Goal: Task Accomplishment & Management: Use online tool/utility

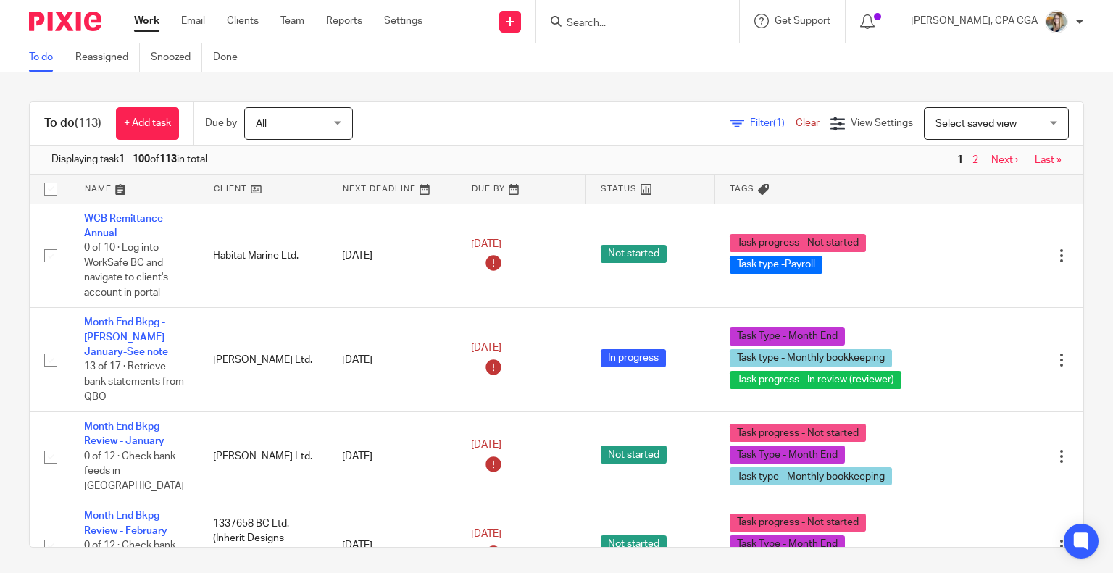
click at [614, 20] on input "Search" at bounding box center [630, 23] width 130 height 13
type input "w"
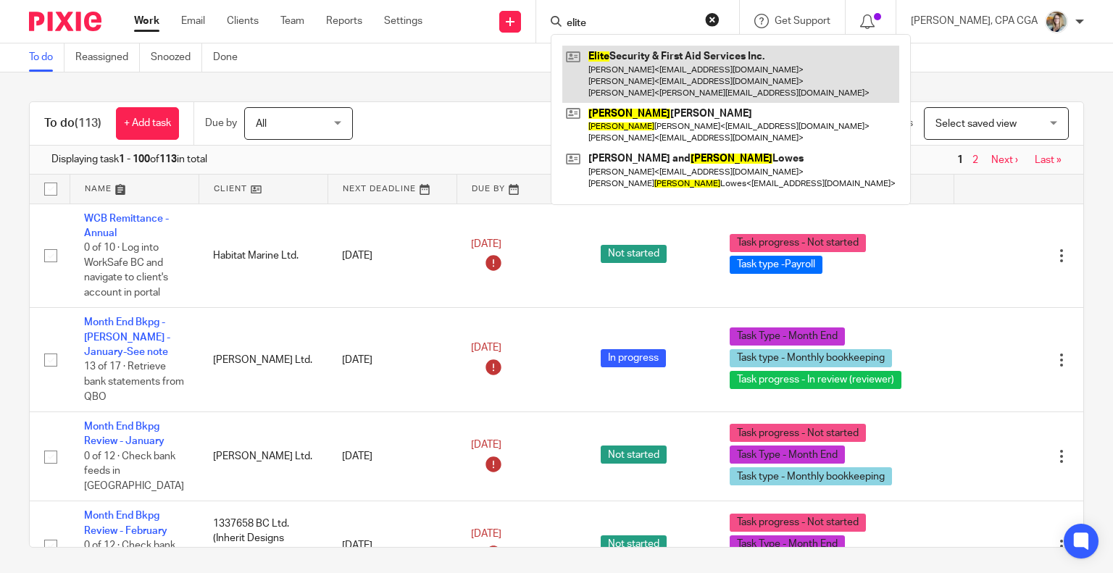
type input "elite"
click at [638, 50] on link at bounding box center [730, 74] width 337 height 57
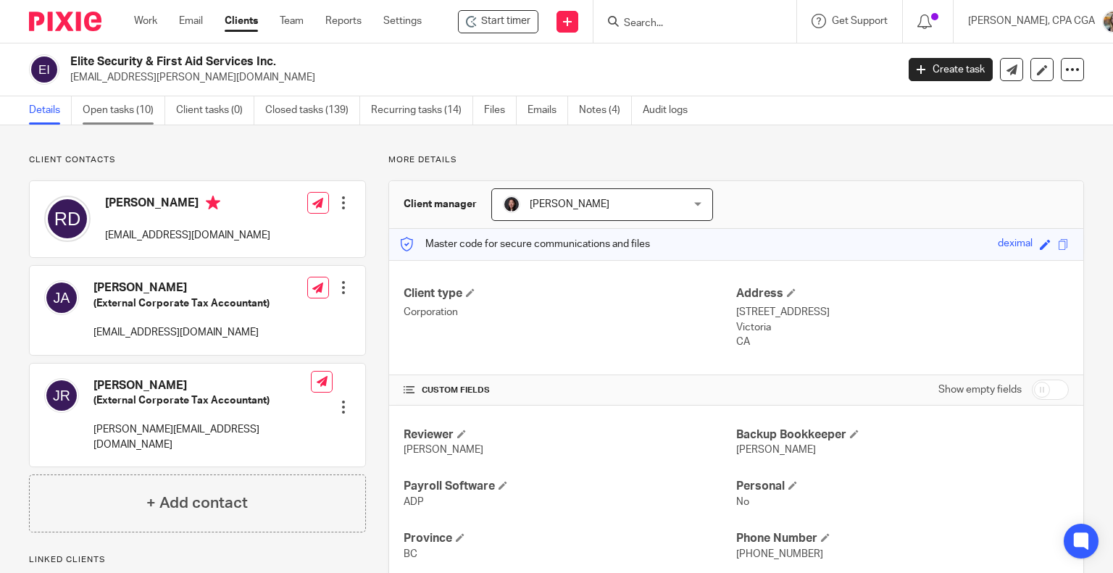
click at [131, 108] on link "Open tasks (10)" at bounding box center [124, 110] width 83 height 28
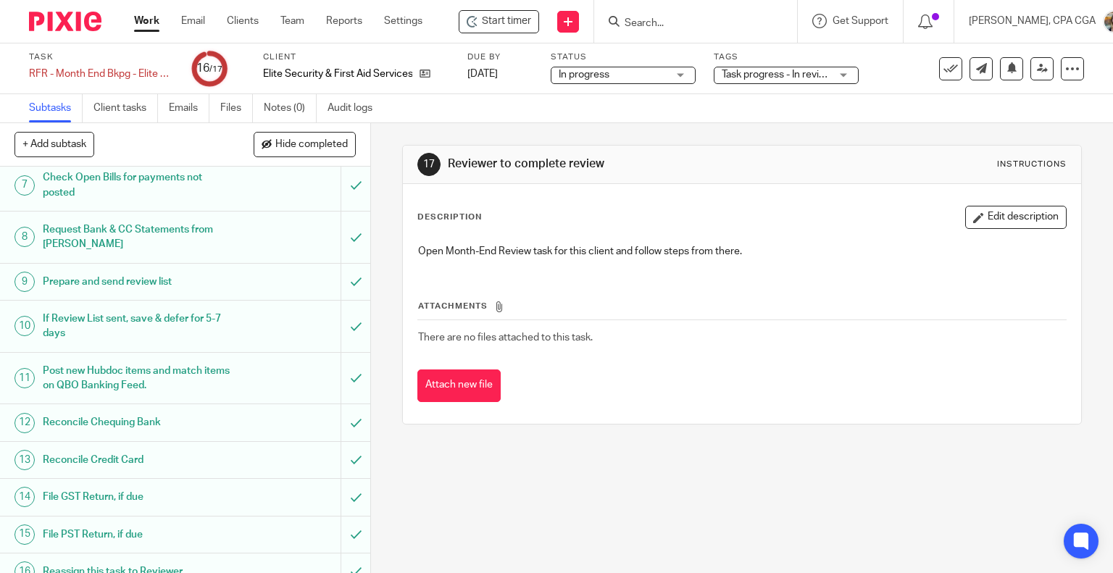
scroll to position [327, 0]
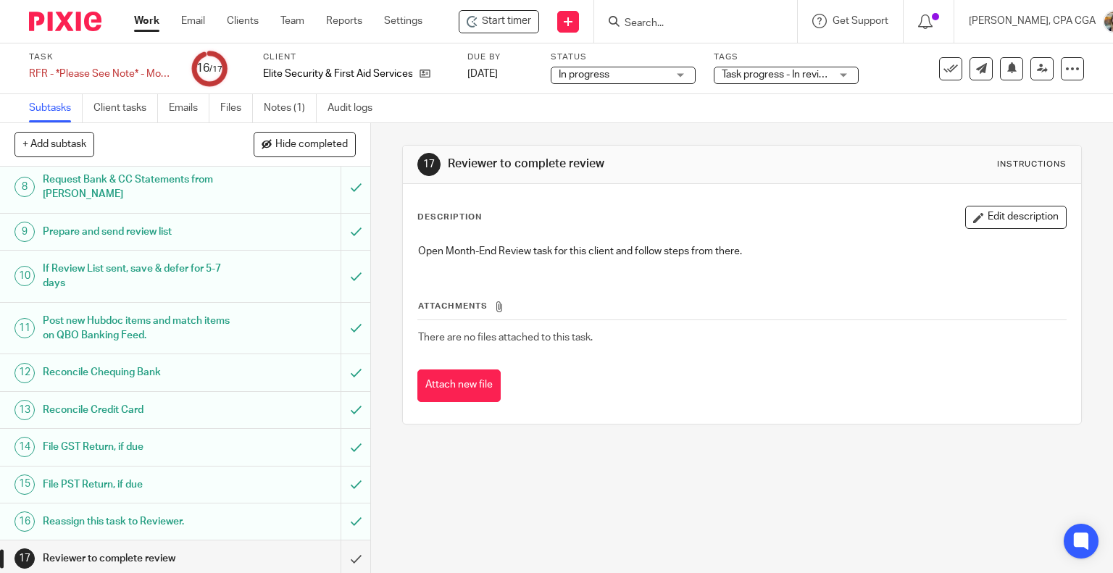
scroll to position [327, 0]
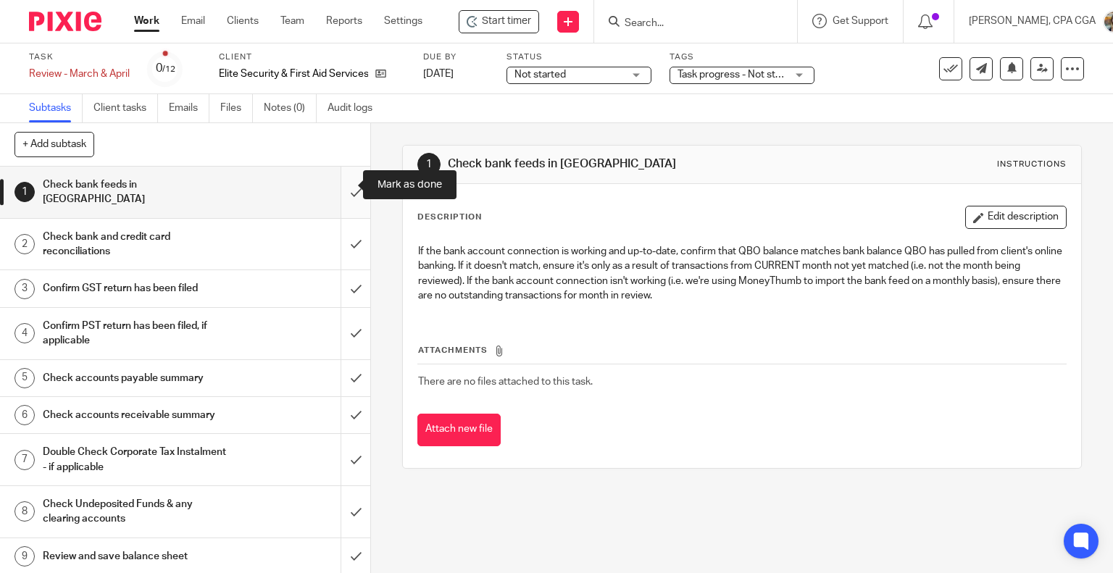
click at [342, 181] on input "submit" at bounding box center [185, 192] width 370 height 51
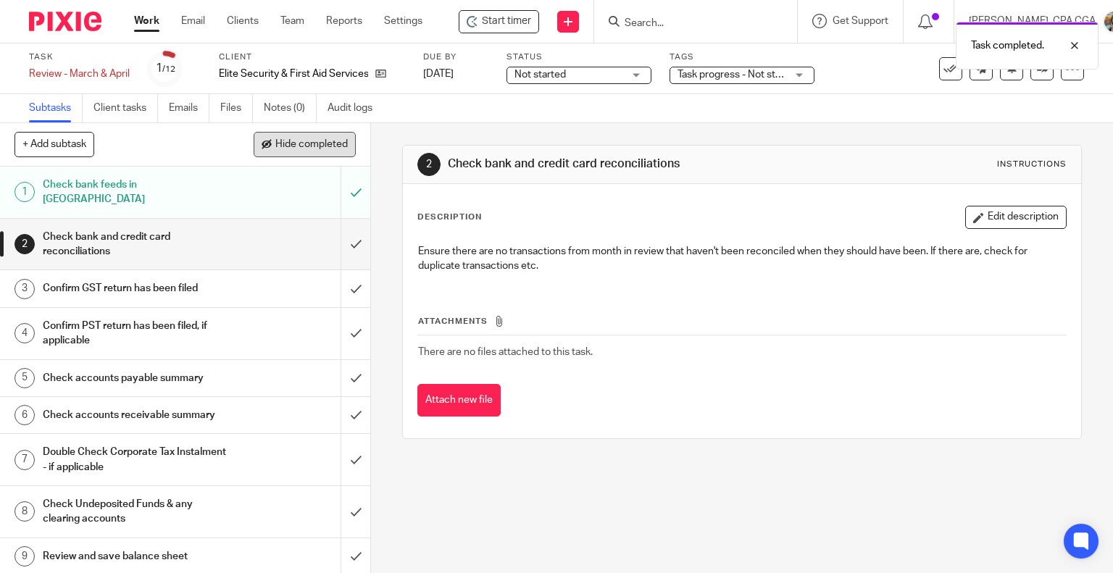
click at [328, 151] on button "Hide completed" at bounding box center [305, 144] width 102 height 25
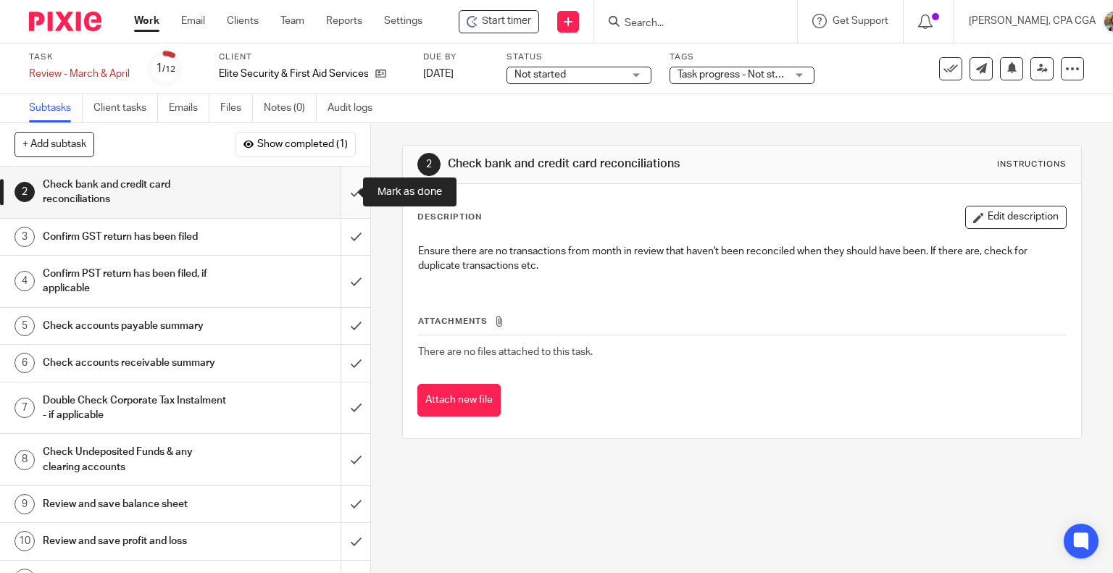
click at [340, 193] on input "submit" at bounding box center [185, 192] width 370 height 51
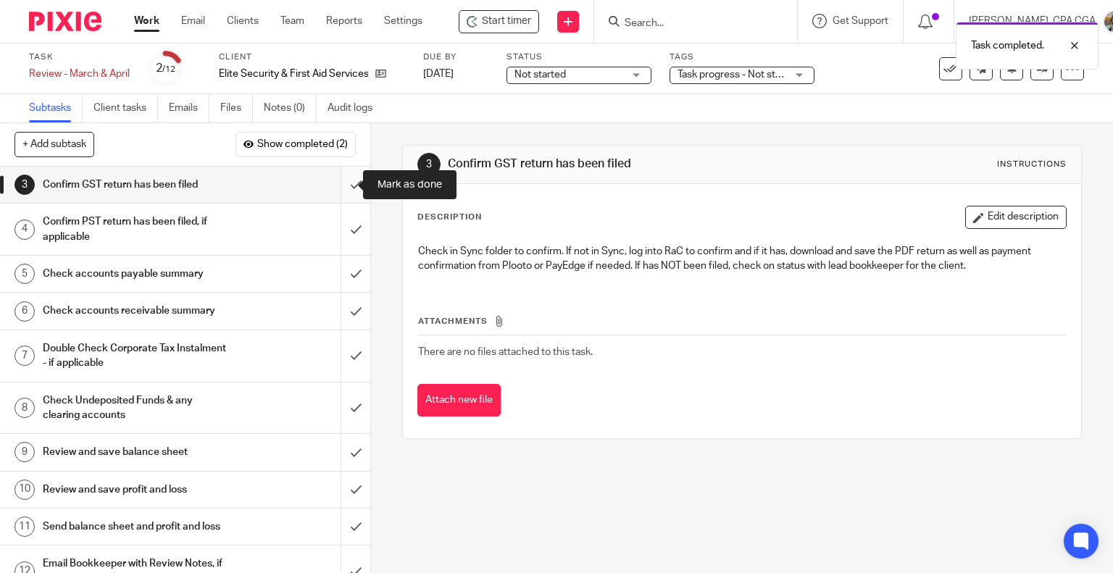
click at [341, 186] on input "submit" at bounding box center [185, 185] width 370 height 36
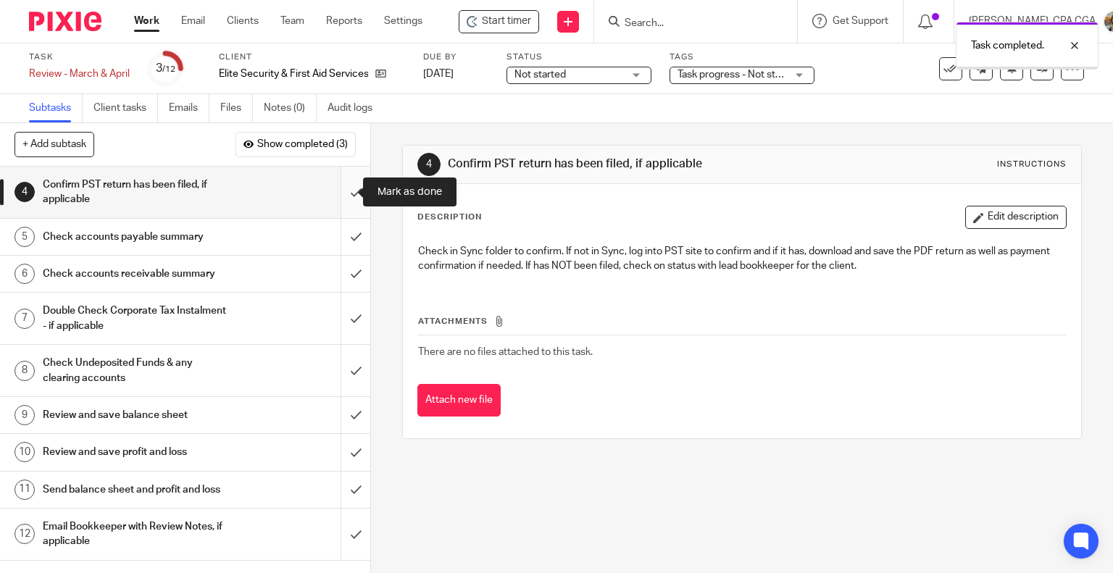
click at [341, 194] on input "submit" at bounding box center [185, 192] width 370 height 51
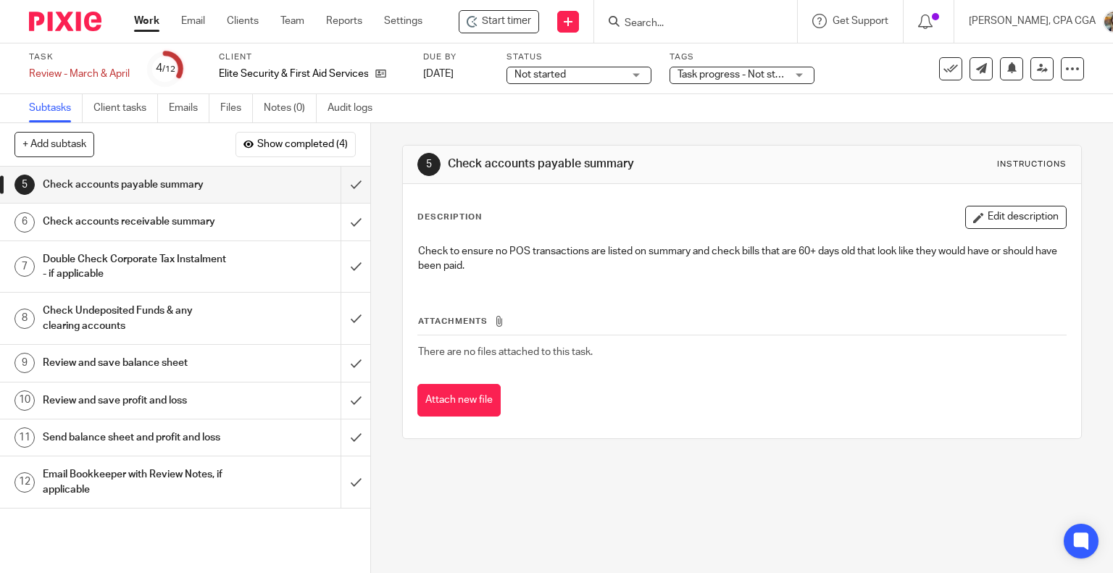
click at [150, 499] on h1 "Email Bookkeeper with Review Notes, if applicable" at bounding box center [137, 482] width 189 height 37
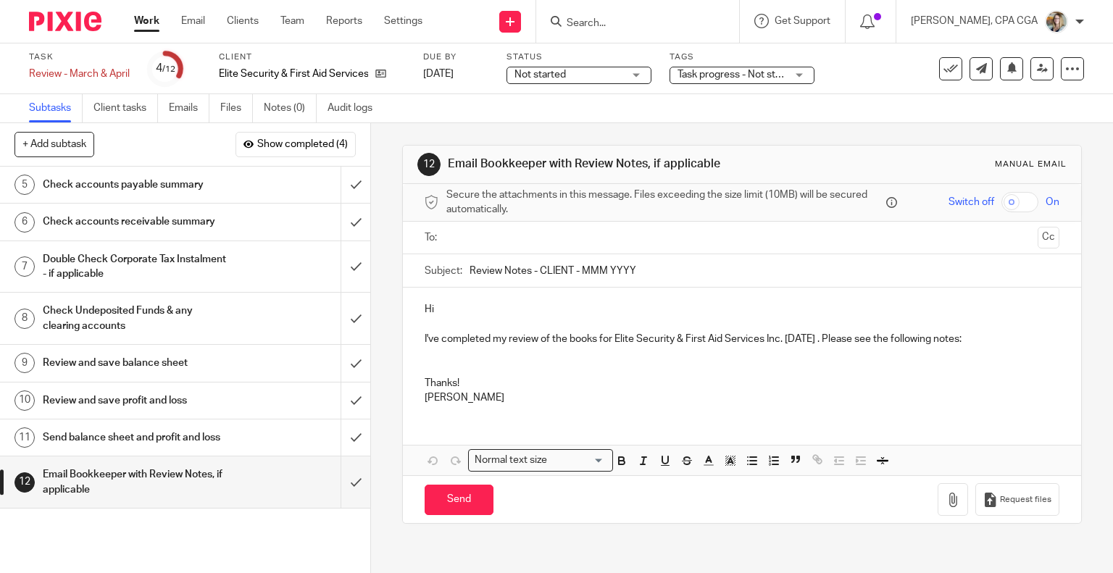
click at [467, 352] on p at bounding box center [742, 361] width 635 height 30
